Goal: Transaction & Acquisition: Purchase product/service

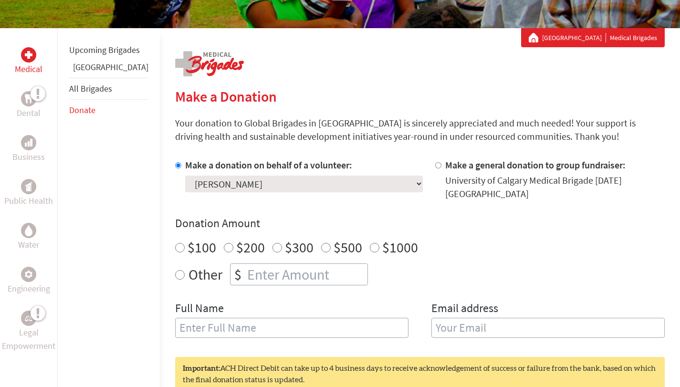
scroll to position [167, 0]
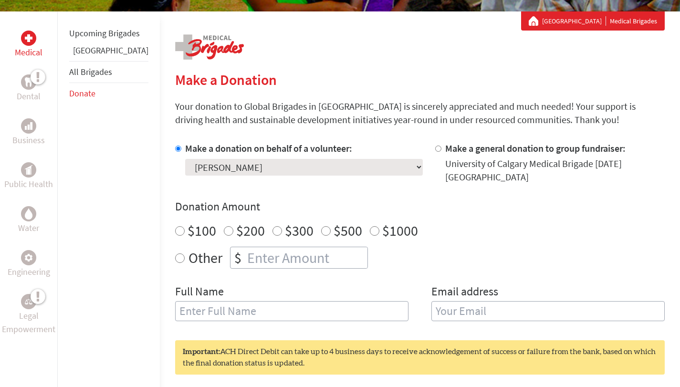
click at [227, 171] on select "Select a volunteer... Abbey M McDonnell Abbey McDonnell Agraj Paudel Ailish McR…" at bounding box center [304, 167] width 238 height 17
click at [185, 159] on select "Select a volunteer... Abbey M McDonnell Abbey McDonnell Agraj Paudel Ailish McR…" at bounding box center [304, 167] width 238 height 17
click at [372, 208] on div "Donation Amount $100 $200 $300 $500 $1000 Other $" at bounding box center [420, 234] width 490 height 70
click at [283, 167] on select "Select a volunteer... Abbey M McDonnell Abbey McDonnell Agraj Paudel Ailish McR…" at bounding box center [304, 167] width 238 height 17
select select "DA6AFCA5-9503-11F0-9E6E-42010A400005"
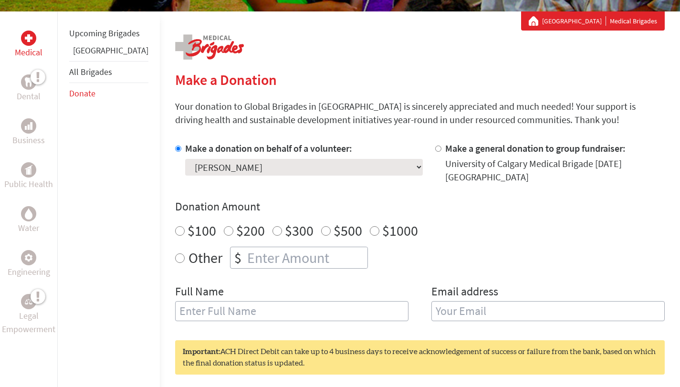
click at [185, 159] on select "Select a volunteer... Abbey M McDonnell Abbey McDonnell Agraj Paudel Ailish McR…" at bounding box center [304, 167] width 238 height 17
click at [366, 199] on h4 "Donation Amount" at bounding box center [420, 206] width 490 height 15
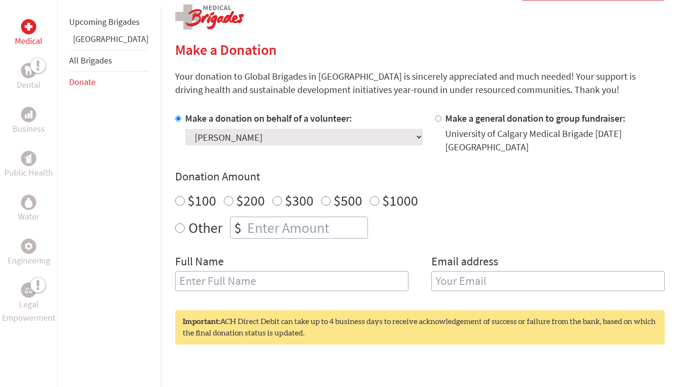
scroll to position [198, 0]
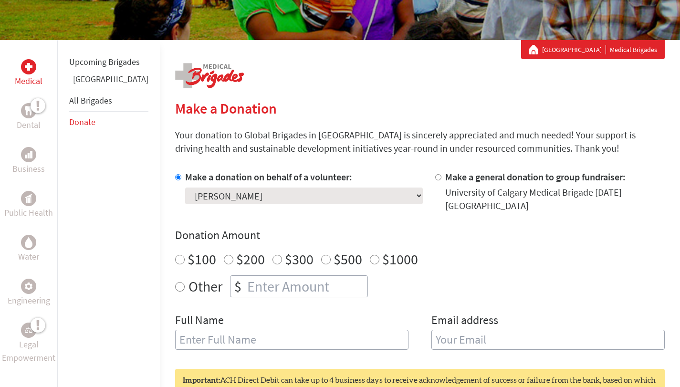
scroll to position [196, 0]
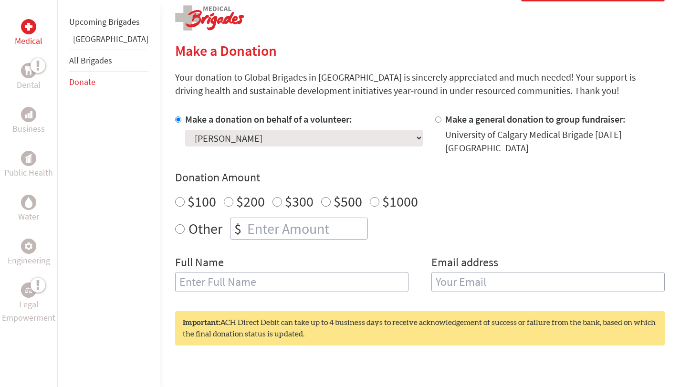
click at [175, 197] on input "$100" at bounding box center [180, 202] width 10 height 10
radio input "true"
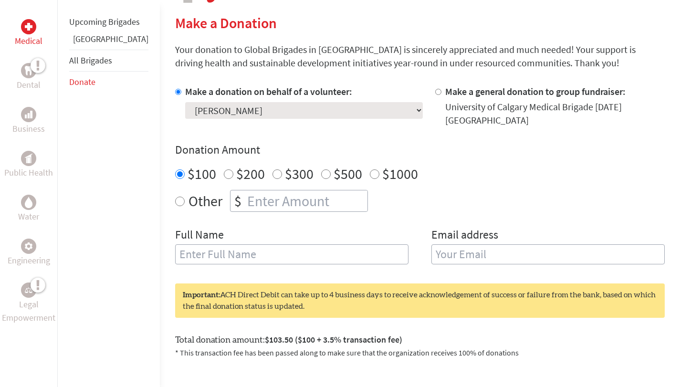
scroll to position [241, 0]
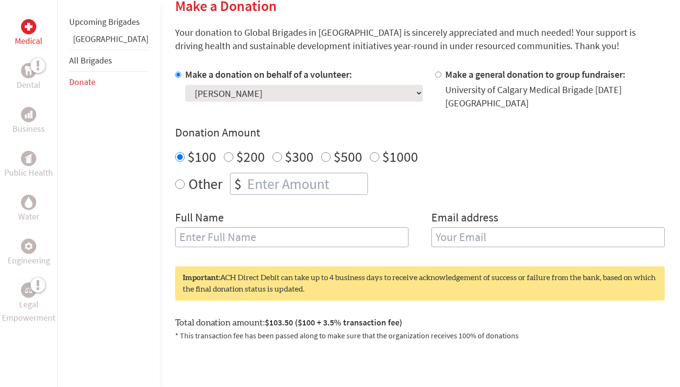
click at [319, 227] on input "text" at bounding box center [292, 237] width 234 height 20
click at [277, 234] on input "text" at bounding box center [292, 237] width 234 height 20
type input "[PERSON_NAME]"
click at [455, 233] on input "email" at bounding box center [549, 237] width 234 height 20
type input "maahip121@gmail.com"
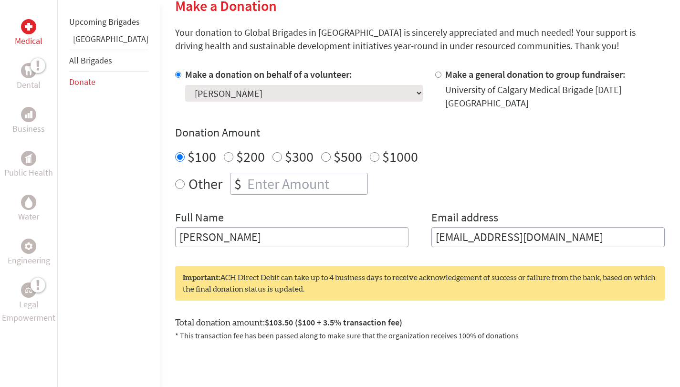
click at [519, 308] on div "Total donation amount: $103.50 ($100 + 3.5% transaction fee) * This transaction…" at bounding box center [420, 324] width 490 height 33
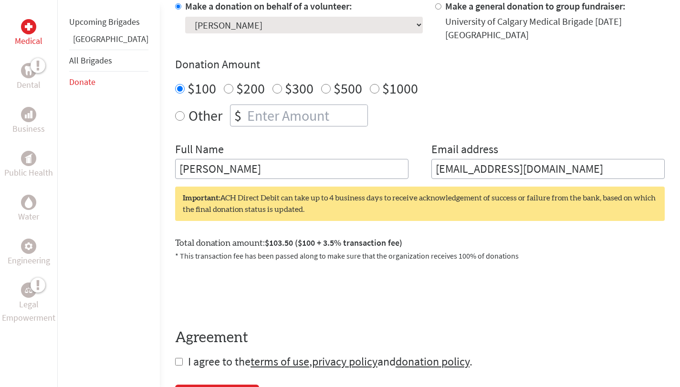
scroll to position [309, 0]
click at [273, 84] on input "$300" at bounding box center [278, 89] width 10 height 10
radio input "true"
click at [175, 84] on input "$100" at bounding box center [180, 89] width 10 height 10
radio input "true"
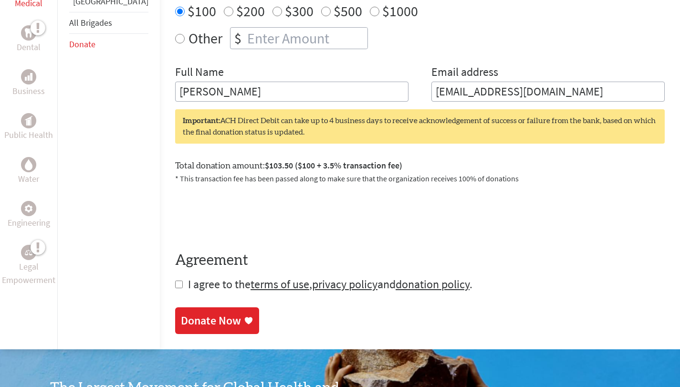
scroll to position [388, 0]
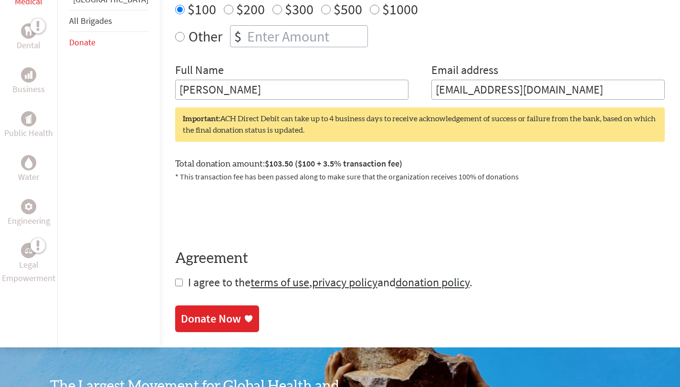
click at [175, 278] on form "Make a donation on behalf of a volunteer: Select a volunteer... Abbey M McDonne…" at bounding box center [420, 105] width 490 height 370
click at [175, 279] on input "checkbox" at bounding box center [179, 283] width 8 height 8
checkbox input "true"
click at [181, 314] on div "Donate Now" at bounding box center [211, 319] width 60 height 15
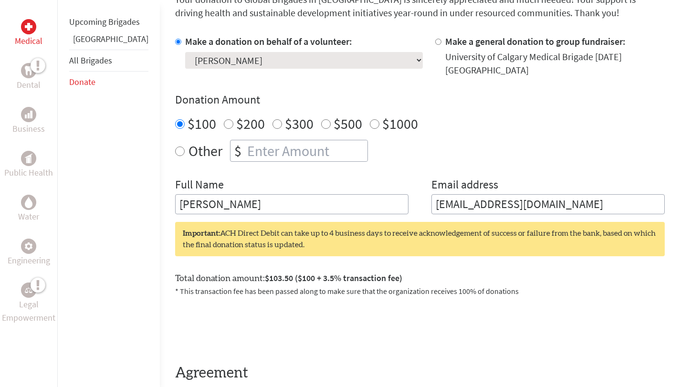
scroll to position [284, 0]
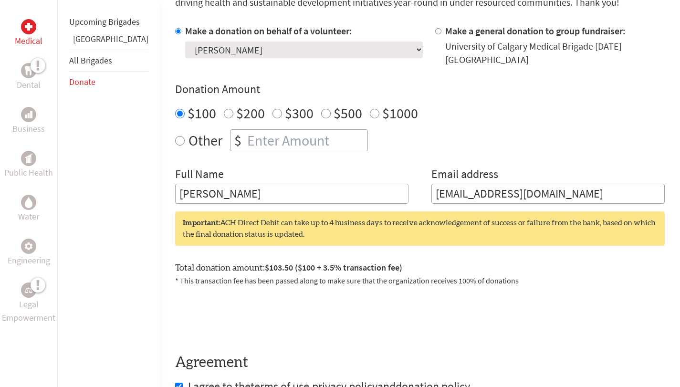
click at [283, 51] on select "Select a volunteer... Abbey M McDonnell Abbey McDonnell Agraj Paudel Ailish McR…" at bounding box center [304, 50] width 238 height 17
click at [440, 94] on div "Donation Amount $100 $200 $300 $500 $1000 Other $" at bounding box center [420, 117] width 490 height 70
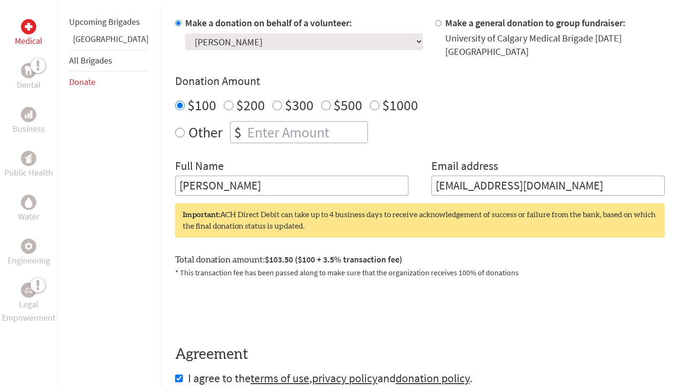
scroll to position [284, 0]
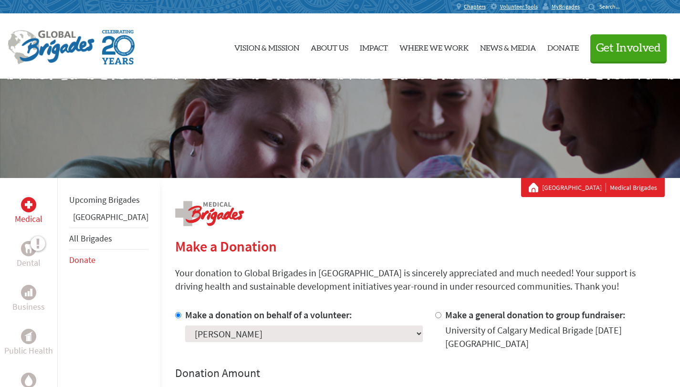
scroll to position [155, 0]
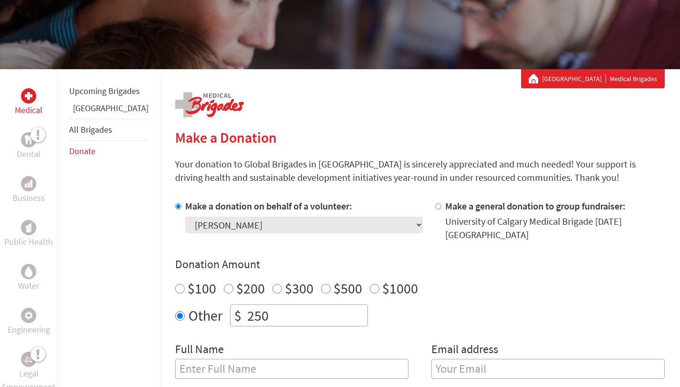
scroll to position [176, 0]
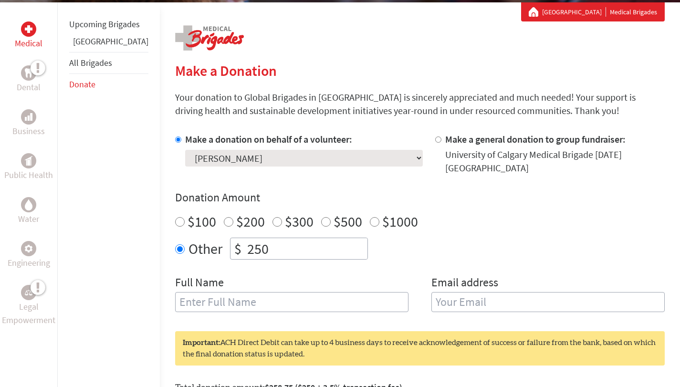
click at [175, 217] on input "$100" at bounding box center [180, 222] width 10 height 10
radio input "true"
click at [252, 241] on input "250" at bounding box center [306, 248] width 122 height 21
type input "2"
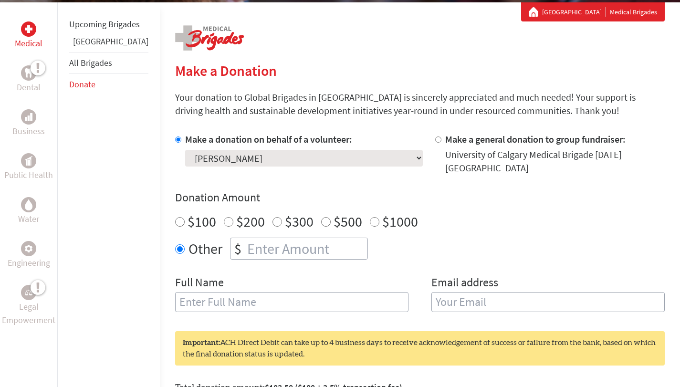
click at [425, 243] on div "Other $" at bounding box center [420, 249] width 490 height 22
click at [146, 214] on div "Medical Dental Business Public Health Water Engineering Legal Empowerment Upcom…" at bounding box center [340, 270] width 680 height 536
click at [175, 217] on input "$100" at bounding box center [180, 222] width 10 height 10
radio input "true"
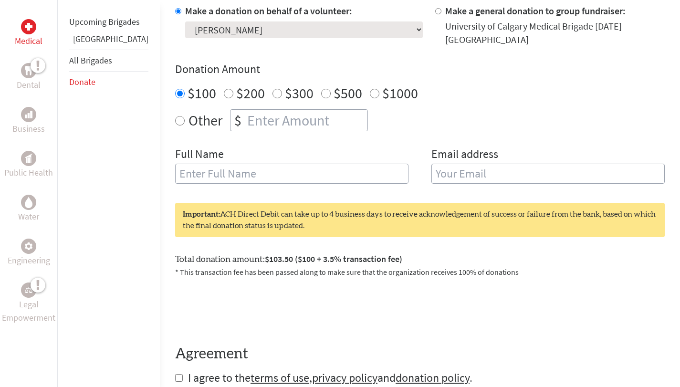
scroll to position [325, 0]
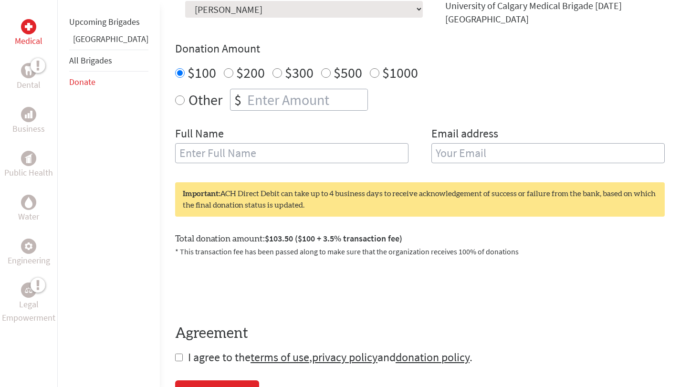
click at [359, 151] on input "text" at bounding box center [292, 153] width 234 height 20
type input "[PERSON_NAME]"
click at [440, 149] on input "email" at bounding box center [549, 153] width 234 height 20
type input "maahip121@gmail.com"
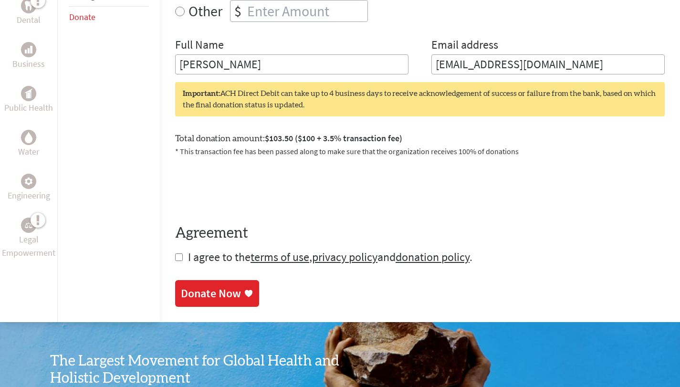
click at [175, 254] on input "checkbox" at bounding box center [179, 258] width 8 height 8
checkbox input "true"
click at [181, 287] on div "Donate Now" at bounding box center [211, 294] width 60 height 15
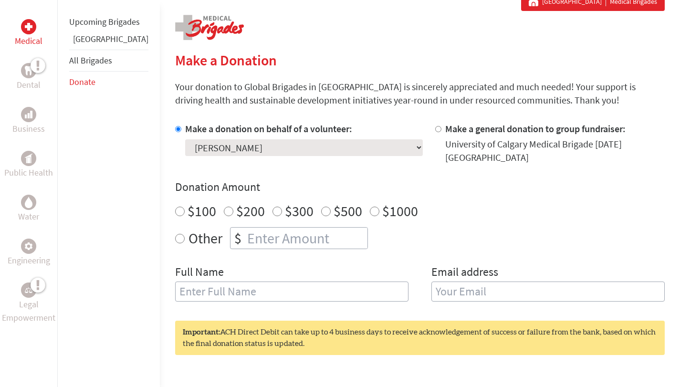
scroll to position [109, 0]
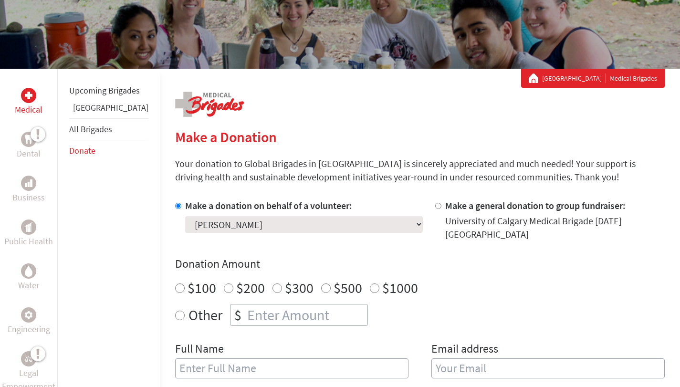
click at [96, 135] on link "All Brigades" at bounding box center [90, 129] width 43 height 11
